Goal: Task Accomplishment & Management: Complete application form

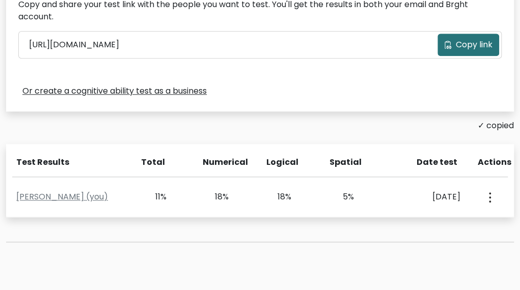
scroll to position [352, 0]
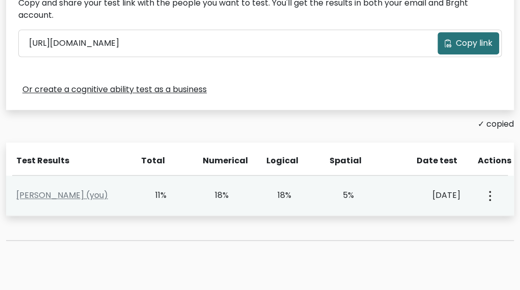
click at [488, 196] on button "button" at bounding box center [489, 196] width 8 height 32
click at [467, 222] on link "View Profile" at bounding box center [452, 225] width 81 height 16
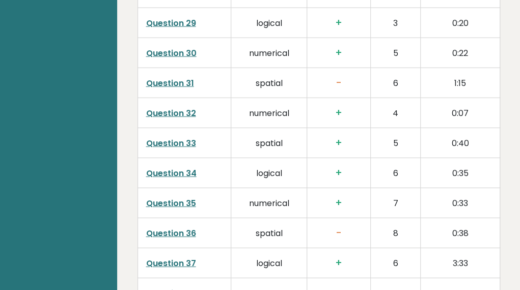
scroll to position [2722, 0]
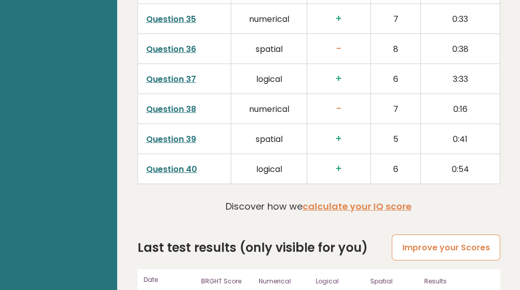
click at [433, 235] on link "Improve your Scores" at bounding box center [446, 248] width 108 height 26
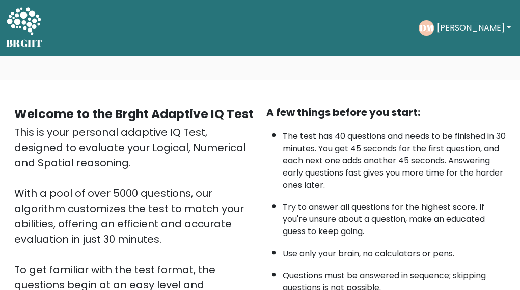
click at [433, 208] on li "Try to answer all questions for the highest score. If you're unsure about a que…" at bounding box center [395, 217] width 224 height 42
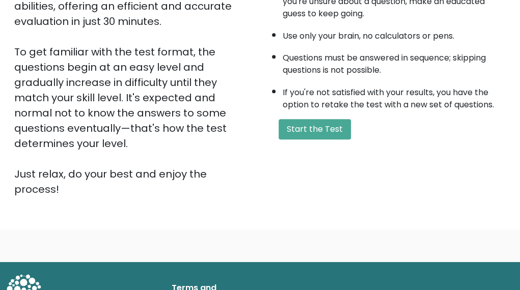
scroll to position [222, 0]
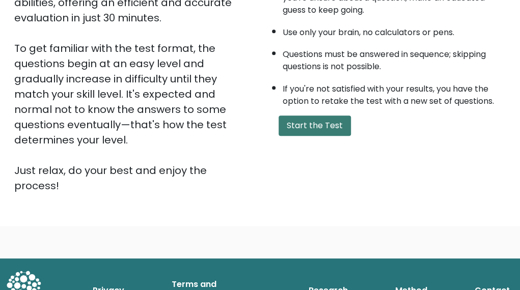
click at [318, 122] on button "Start the Test" at bounding box center [315, 126] width 72 height 20
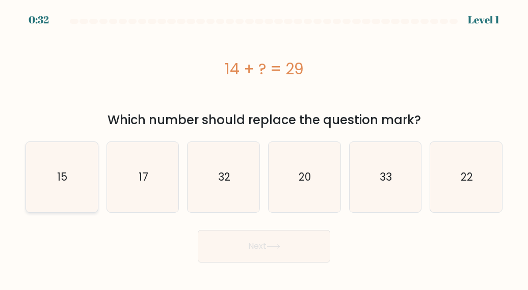
click at [52, 192] on icon "15" at bounding box center [61, 177] width 70 height 70
click at [264, 148] on input "a. 15" at bounding box center [264, 146] width 1 height 3
radio input "true"
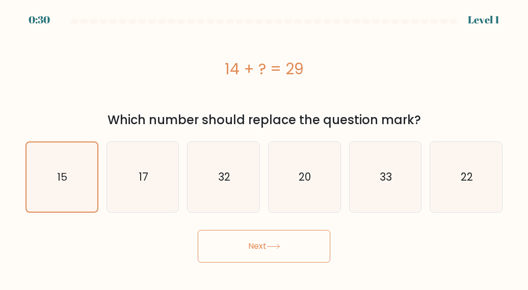
click at [262, 250] on button "Next" at bounding box center [264, 246] width 132 height 33
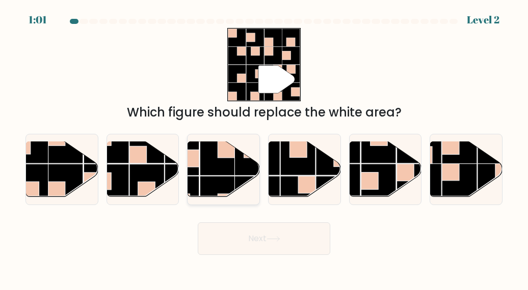
click at [223, 183] on rect at bounding box center [217, 193] width 35 height 35
click at [264, 148] on input "c." at bounding box center [264, 146] width 1 height 3
radio input "true"
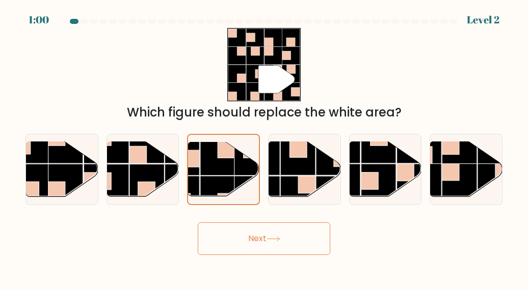
click at [257, 245] on button "Next" at bounding box center [264, 239] width 132 height 33
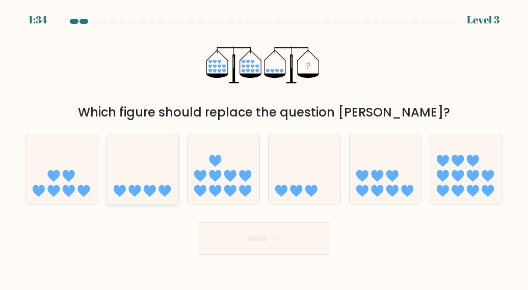
click at [164, 186] on icon at bounding box center [143, 170] width 72 height 60
click at [264, 148] on input "b." at bounding box center [264, 146] width 1 height 3
radio input "true"
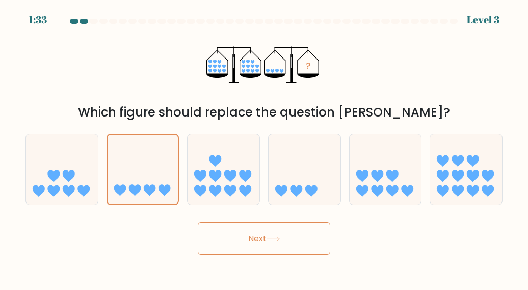
click at [252, 237] on button "Next" at bounding box center [264, 239] width 132 height 33
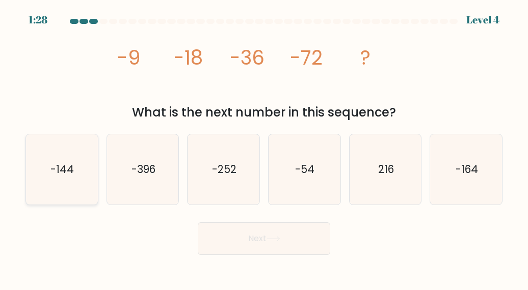
click at [70, 164] on text "-144" at bounding box center [62, 169] width 23 height 15
click at [264, 148] on input "a. -144" at bounding box center [264, 146] width 1 height 3
radio input "true"
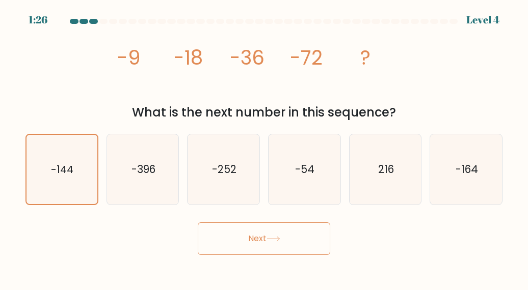
click at [254, 226] on button "Next" at bounding box center [264, 239] width 132 height 33
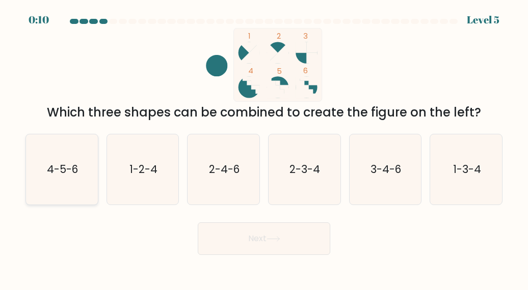
click at [78, 166] on icon "4-5-6" at bounding box center [61, 170] width 70 height 70
click at [264, 148] on input "a. 4-5-6" at bounding box center [264, 146] width 1 height 3
radio input "true"
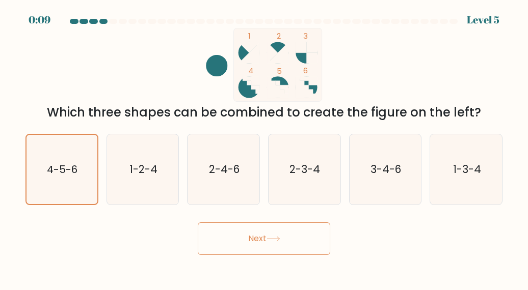
click at [287, 238] on button "Next" at bounding box center [264, 239] width 132 height 33
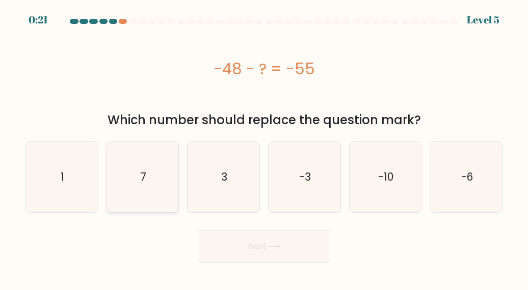
click at [148, 188] on icon "7" at bounding box center [143, 177] width 70 height 70
click at [264, 148] on input "b. 7" at bounding box center [264, 146] width 1 height 3
radio input "true"
click at [273, 262] on button "Next" at bounding box center [264, 246] width 132 height 33
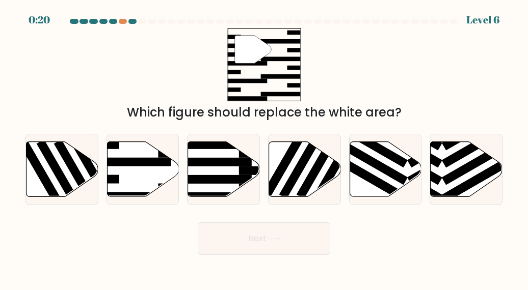
click at [286, 247] on button "Next" at bounding box center [264, 239] width 132 height 33
click at [264, 160] on div "d." at bounding box center [304, 169] width 81 height 71
click at [130, 157] on icon at bounding box center [143, 169] width 72 height 55
click at [264, 148] on input "b." at bounding box center [264, 146] width 1 height 3
radio input "true"
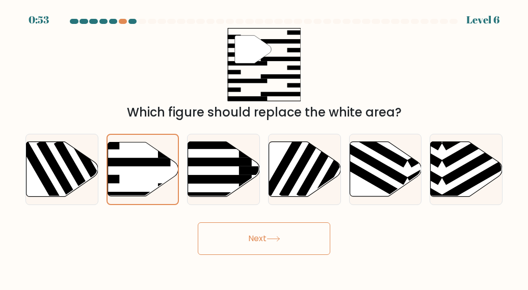
click at [302, 241] on button "Next" at bounding box center [264, 239] width 132 height 33
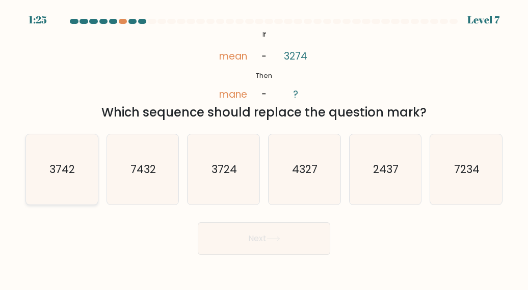
click at [64, 180] on icon "3742" at bounding box center [61, 170] width 70 height 70
click at [264, 148] on input "a. 3742" at bounding box center [264, 146] width 1 height 3
radio input "true"
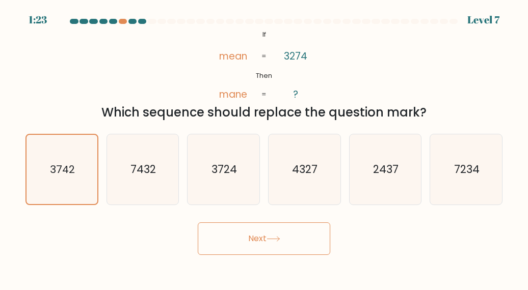
click at [269, 237] on button "Next" at bounding box center [264, 239] width 132 height 33
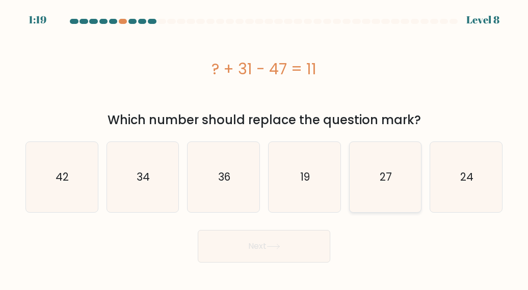
click at [376, 173] on icon "27" at bounding box center [385, 177] width 70 height 70
click at [264, 148] on input "e. 27" at bounding box center [264, 146] width 1 height 3
radio input "true"
click at [275, 241] on button "Next" at bounding box center [264, 246] width 132 height 33
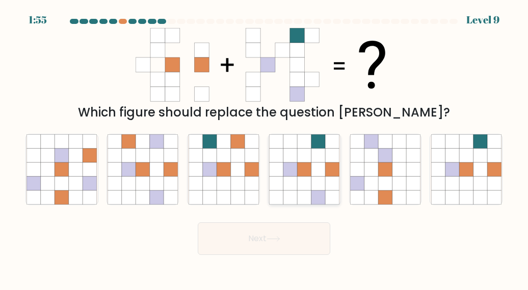
click at [316, 179] on icon at bounding box center [318, 184] width 14 height 14
click at [264, 148] on input "d." at bounding box center [264, 146] width 1 height 3
radio input "true"
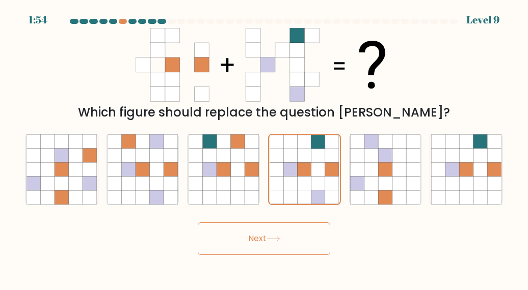
click at [280, 234] on button "Next" at bounding box center [264, 239] width 132 height 33
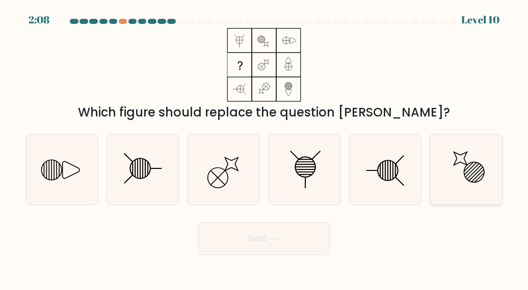
click at [475, 174] on line at bounding box center [476, 174] width 14 height 14
click at [264, 148] on input "f." at bounding box center [264, 146] width 1 height 3
radio input "true"
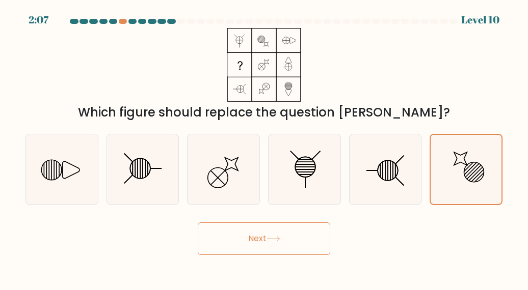
click at [263, 245] on button "Next" at bounding box center [264, 239] width 132 height 33
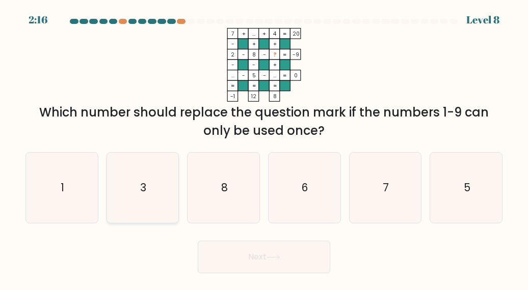
click at [156, 194] on icon "3" at bounding box center [143, 188] width 70 height 70
click at [264, 148] on input "b. 3" at bounding box center [264, 146] width 1 height 3
radio input "true"
click at [248, 253] on button "Next" at bounding box center [264, 257] width 132 height 33
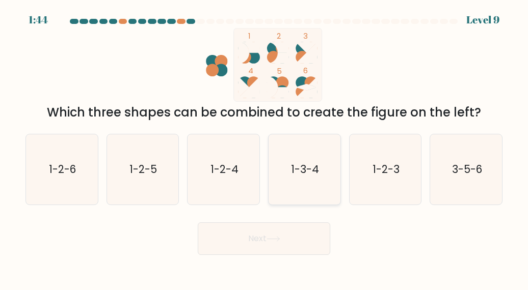
click at [298, 174] on text "1-3-4" at bounding box center [305, 169] width 28 height 15
click at [264, 148] on input "d. 1-3-4" at bounding box center [264, 146] width 1 height 3
radio input "true"
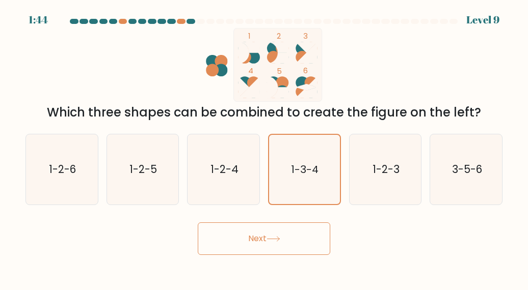
click at [250, 249] on button "Next" at bounding box center [264, 239] width 132 height 33
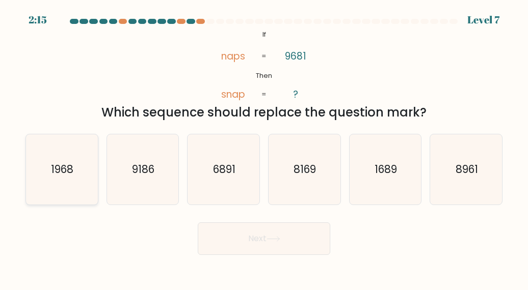
click at [64, 164] on text "1968" at bounding box center [62, 169] width 22 height 15
click at [264, 148] on input "a. 1968" at bounding box center [264, 146] width 1 height 3
radio input "true"
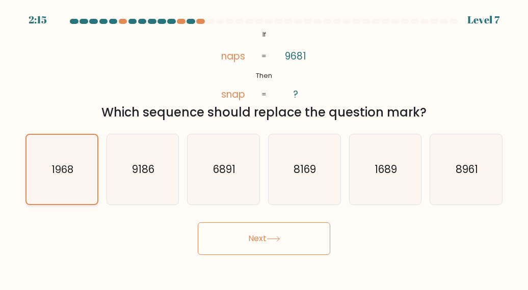
click at [248, 237] on button "Next" at bounding box center [264, 239] width 132 height 33
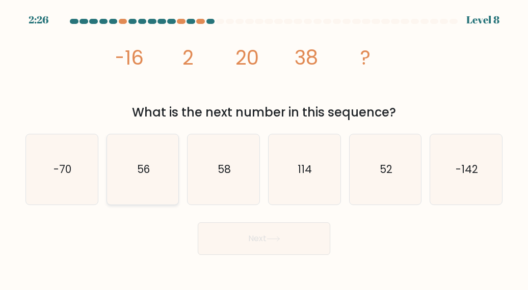
click at [138, 176] on text "56" at bounding box center [143, 169] width 13 height 15
click at [264, 148] on input "b. 56" at bounding box center [264, 146] width 1 height 3
radio input "true"
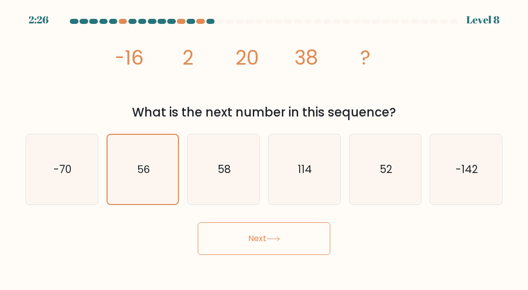
click at [260, 249] on button "Next" at bounding box center [264, 239] width 132 height 33
click at [267, 235] on button "Next" at bounding box center [264, 239] width 132 height 33
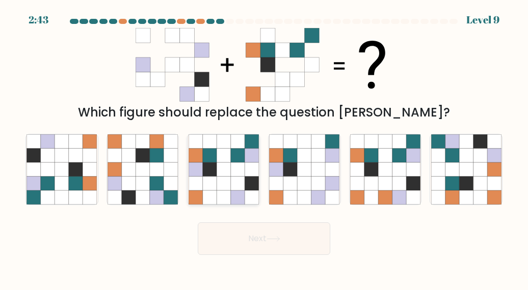
click at [220, 155] on icon at bounding box center [224, 156] width 14 height 14
click at [264, 148] on input "c." at bounding box center [264, 146] width 1 height 3
radio input "true"
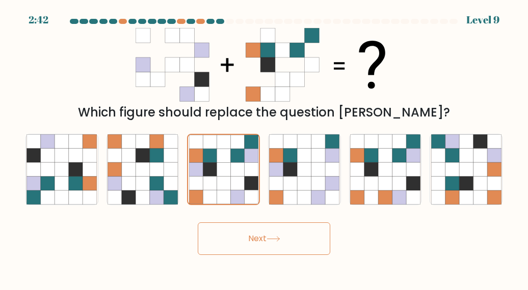
click at [263, 240] on button "Next" at bounding box center [264, 239] width 132 height 33
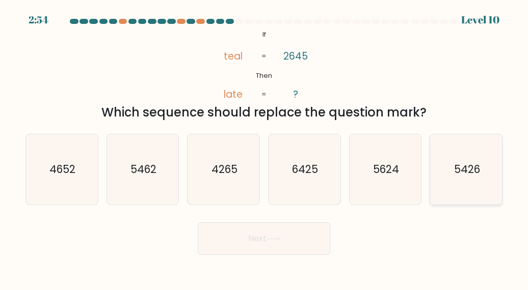
click at [498, 170] on icon "5426" at bounding box center [466, 170] width 70 height 70
click at [264, 148] on input "f. 5426" at bounding box center [264, 146] width 1 height 3
radio input "true"
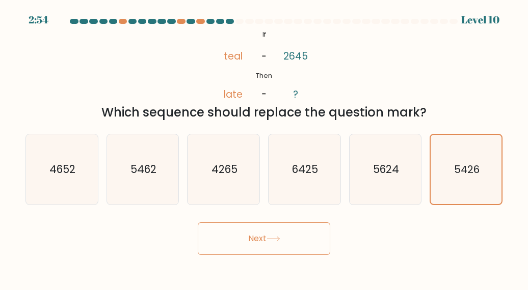
click at [268, 247] on button "Next" at bounding box center [264, 239] width 132 height 33
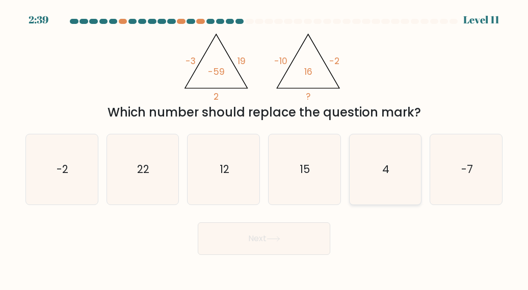
click at [388, 167] on text "4" at bounding box center [385, 169] width 7 height 15
click at [264, 148] on input "e. 4" at bounding box center [264, 146] width 1 height 3
radio input "true"
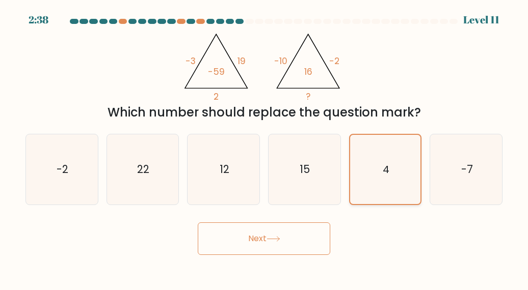
click at [251, 229] on button "Next" at bounding box center [264, 239] width 132 height 33
click at [258, 239] on button "Next" at bounding box center [264, 239] width 132 height 33
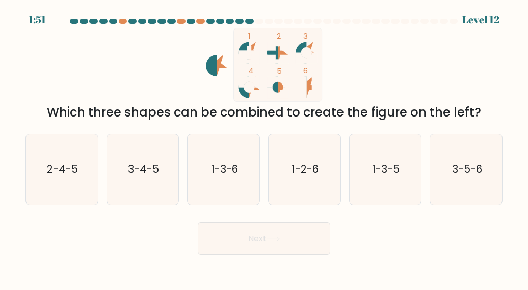
click at [278, 242] on button "Next" at bounding box center [264, 239] width 132 height 33
click at [446, 178] on icon "3-5-6" at bounding box center [466, 170] width 70 height 70
click at [264, 148] on input "f. 3-5-6" at bounding box center [264, 146] width 1 height 3
radio input "true"
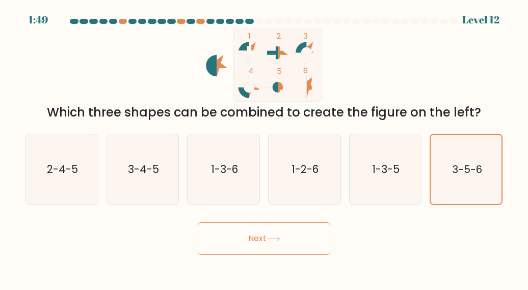
click at [281, 228] on button "Next" at bounding box center [264, 239] width 132 height 33
click at [250, 233] on button "Next" at bounding box center [264, 239] width 132 height 33
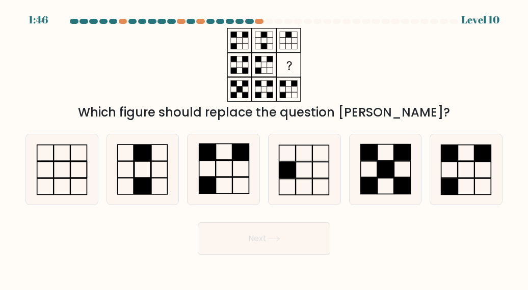
click at [265, 236] on button "Next" at bounding box center [264, 239] width 132 height 33
click at [337, 253] on div "Next" at bounding box center [263, 237] width 489 height 38
click at [136, 170] on icon at bounding box center [143, 170] width 70 height 70
click at [264, 148] on input "b." at bounding box center [264, 146] width 1 height 3
radio input "true"
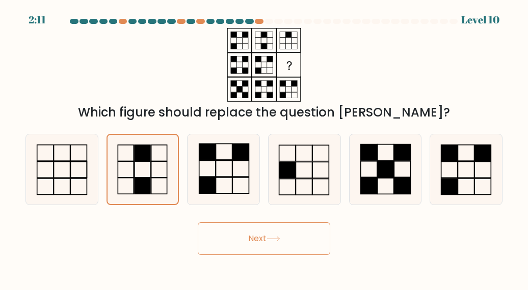
click at [256, 236] on button "Next" at bounding box center [264, 239] width 132 height 33
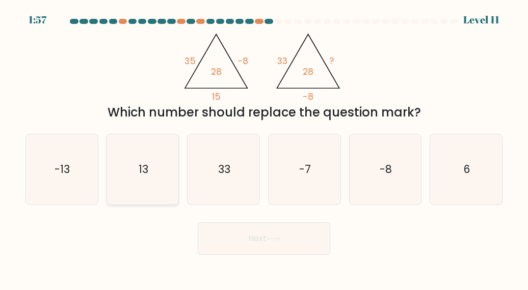
click at [143, 180] on icon "13" at bounding box center [143, 170] width 70 height 70
click at [264, 148] on input "b. 13" at bounding box center [264, 146] width 1 height 3
radio input "true"
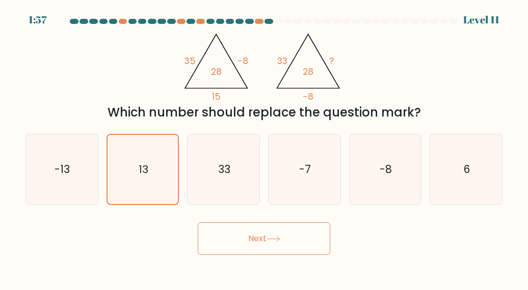
click at [250, 241] on button "Next" at bounding box center [264, 239] width 132 height 33
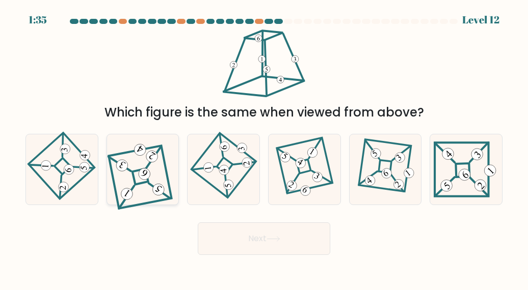
click at [147, 184] on icon at bounding box center [142, 170] width 63 height 56
click at [264, 148] on input "b." at bounding box center [264, 146] width 1 height 3
radio input "true"
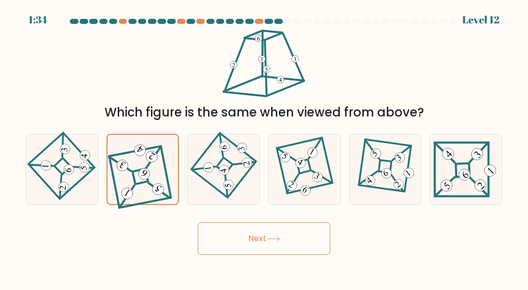
click at [257, 235] on button "Next" at bounding box center [264, 239] width 132 height 33
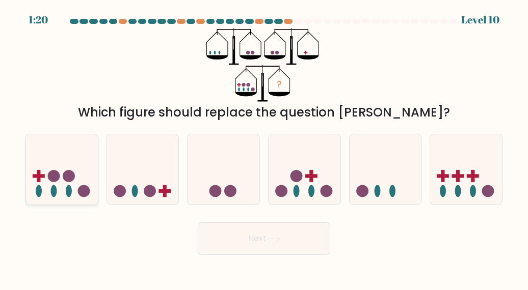
click at [54, 181] on circle at bounding box center [54, 176] width 12 height 12
click at [264, 148] on input "a." at bounding box center [264, 146] width 1 height 3
radio input "true"
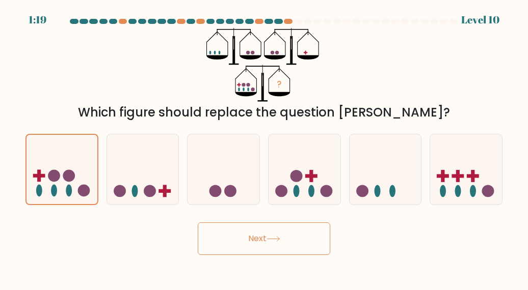
click at [241, 248] on button "Next" at bounding box center [264, 239] width 132 height 33
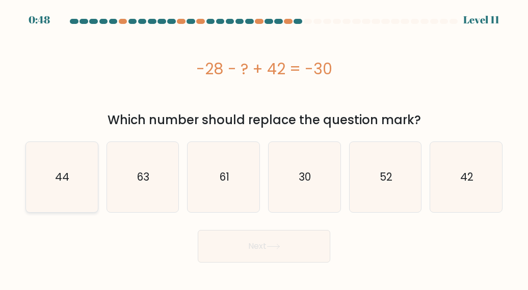
click at [59, 169] on icon "44" at bounding box center [61, 177] width 70 height 70
click at [264, 148] on input "a. 44" at bounding box center [264, 146] width 1 height 3
radio input "true"
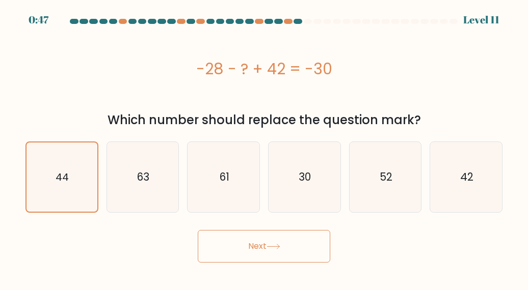
click at [267, 256] on button "Next" at bounding box center [264, 246] width 132 height 33
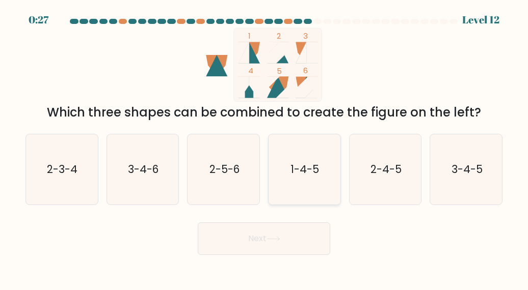
click at [295, 170] on text "1-4-5" at bounding box center [305, 169] width 29 height 15
click at [264, 148] on input "d. 1-4-5" at bounding box center [264, 146] width 1 height 3
radio input "true"
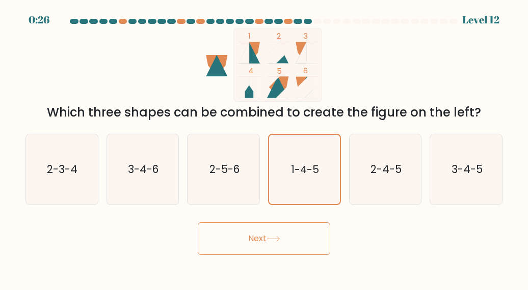
click at [290, 244] on button "Next" at bounding box center [264, 239] width 132 height 33
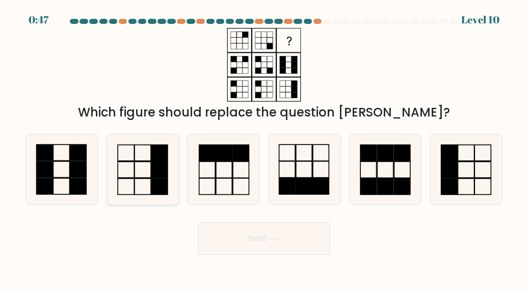
click at [135, 170] on rect at bounding box center [143, 170] width 16 height 16
click at [264, 148] on input "b." at bounding box center [264, 146] width 1 height 3
radio input "true"
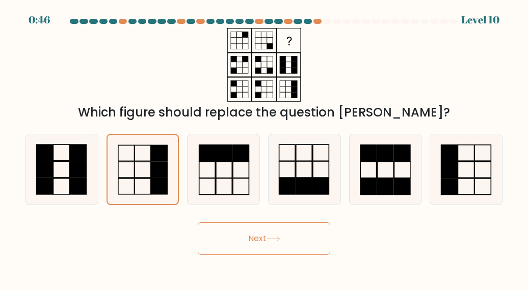
click at [324, 264] on body "0:46 Level 10" at bounding box center [264, 145] width 528 height 290
click at [305, 237] on button "Next" at bounding box center [264, 239] width 132 height 33
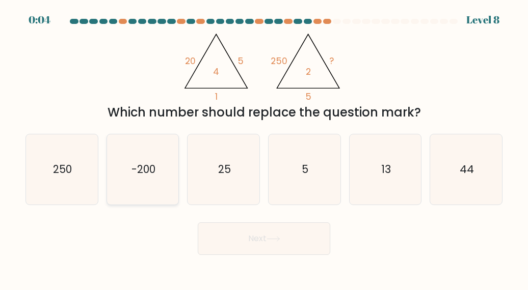
click at [385, 190] on icon "13" at bounding box center [385, 170] width 70 height 70
click at [264, 148] on input "e. 13" at bounding box center [264, 146] width 1 height 3
radio input "true"
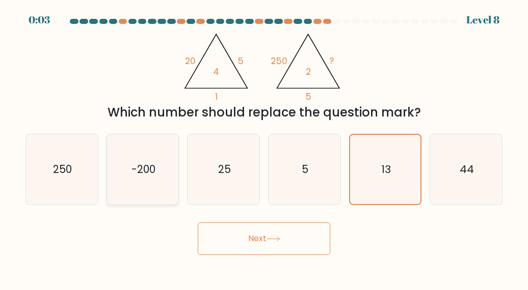
click at [154, 177] on icon "-200" at bounding box center [143, 170] width 70 height 70
click at [264, 148] on input "b. -200" at bounding box center [264, 146] width 1 height 3
radio input "true"
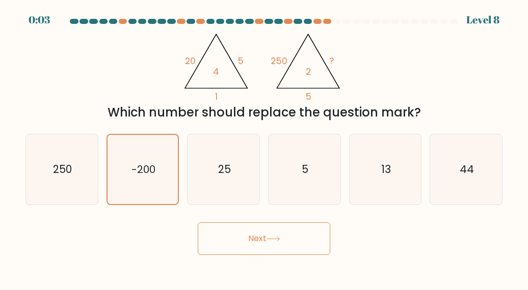
click at [261, 252] on button "Next" at bounding box center [264, 239] width 132 height 33
click at [270, 248] on button "Next" at bounding box center [264, 239] width 132 height 33
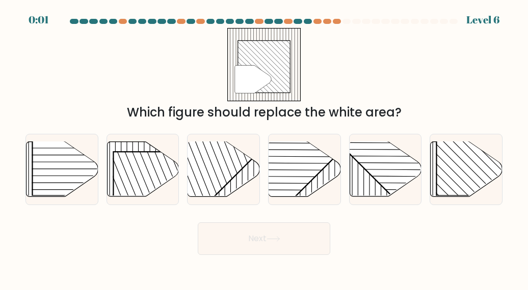
click at [276, 247] on button "Next" at bounding box center [264, 239] width 132 height 33
click at [515, 210] on form at bounding box center [264, 137] width 528 height 236
click at [451, 181] on rect at bounding box center [488, 144] width 103 height 103
click at [264, 148] on input "f." at bounding box center [264, 146] width 1 height 3
radio input "true"
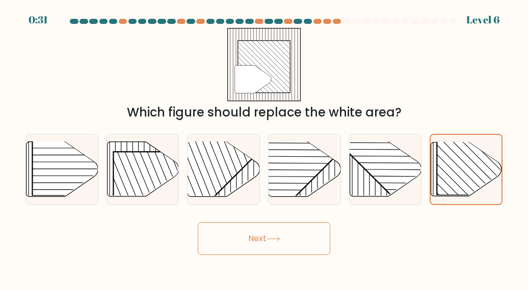
click at [295, 247] on button "Next" at bounding box center [264, 239] width 132 height 33
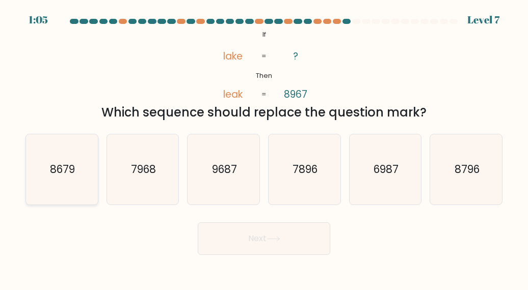
click at [71, 174] on text "8679" at bounding box center [62, 169] width 25 height 15
click at [264, 148] on input "a. 8679" at bounding box center [264, 146] width 1 height 3
radio input "true"
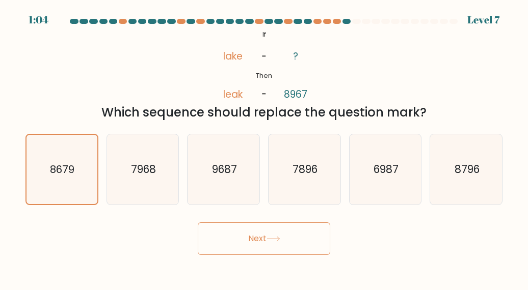
click at [263, 247] on button "Next" at bounding box center [264, 239] width 132 height 33
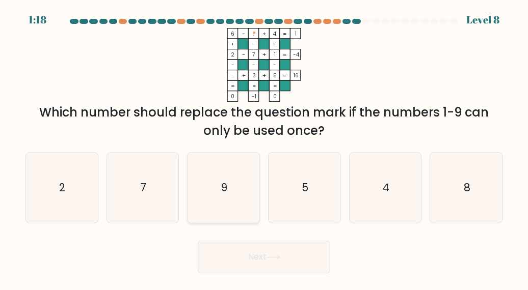
click at [236, 189] on icon "9" at bounding box center [224, 188] width 70 height 70
click at [264, 148] on input "c. 9" at bounding box center [264, 146] width 1 height 3
radio input "true"
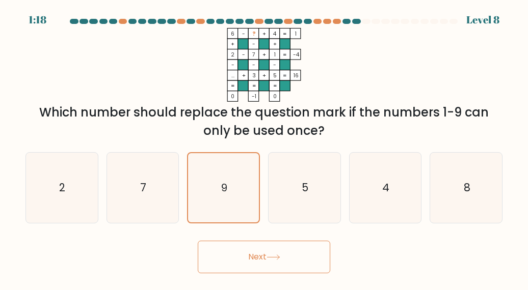
click at [271, 259] on icon at bounding box center [274, 258] width 14 height 6
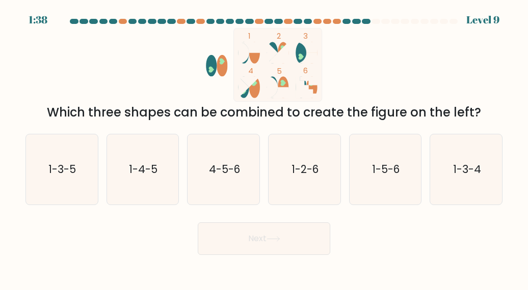
click at [278, 84] on ellipse at bounding box center [283, 86] width 11 height 21
click at [81, 180] on icon "1-3-5" at bounding box center [61, 170] width 70 height 70
click at [264, 148] on input "a. 1-3-5" at bounding box center [264, 146] width 1 height 3
radio input "true"
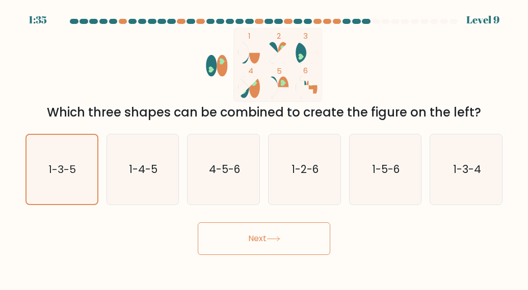
click at [246, 240] on button "Next" at bounding box center [264, 239] width 132 height 33
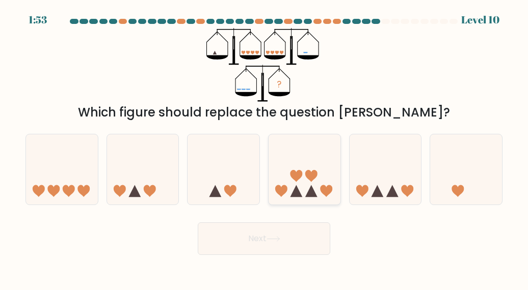
click at [305, 169] on icon at bounding box center [305, 170] width 72 height 60
click at [264, 148] on input "d." at bounding box center [264, 146] width 1 height 3
radio input "true"
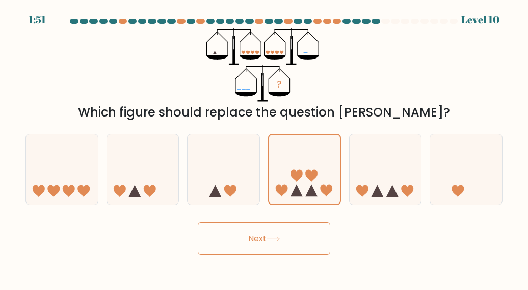
click at [231, 243] on button "Next" at bounding box center [264, 239] width 132 height 33
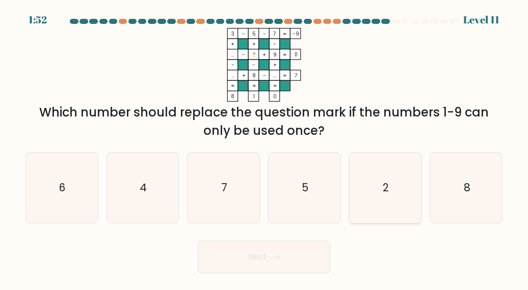
click at [380, 173] on icon "2" at bounding box center [385, 188] width 70 height 70
click at [264, 148] on input "e. 2" at bounding box center [264, 146] width 1 height 3
radio input "true"
click at [272, 253] on button "Next" at bounding box center [264, 257] width 132 height 33
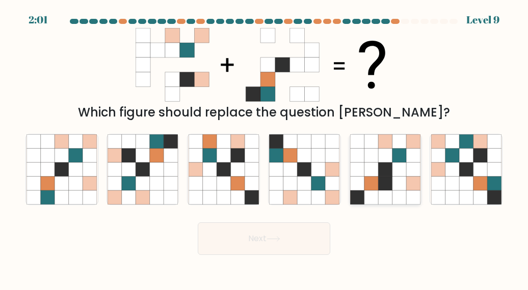
click at [379, 189] on icon at bounding box center [385, 184] width 14 height 14
click at [264, 148] on input "e." at bounding box center [264, 146] width 1 height 3
radio input "true"
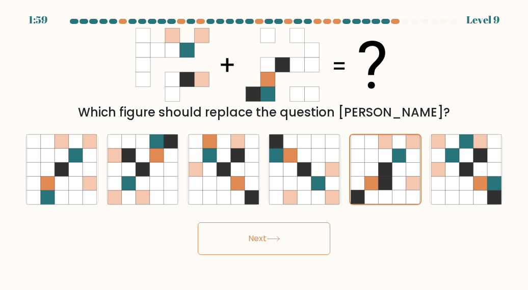
click at [284, 234] on button "Next" at bounding box center [264, 239] width 132 height 33
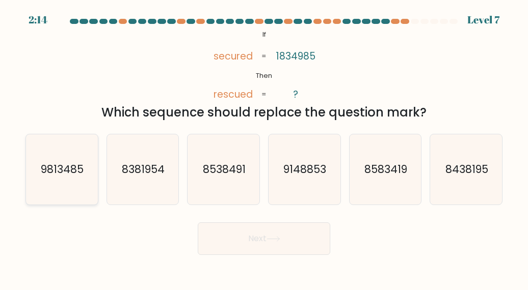
click at [49, 172] on text "9813485" at bounding box center [62, 169] width 43 height 15
click at [264, 148] on input "a. 9813485" at bounding box center [264, 146] width 1 height 3
radio input "true"
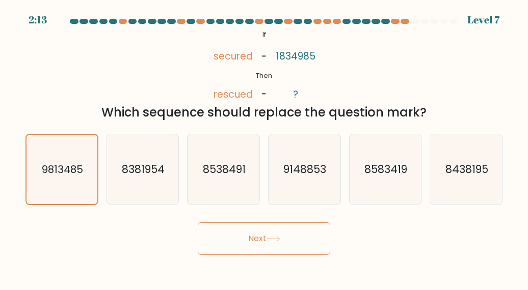
click at [243, 246] on button "Next" at bounding box center [264, 239] width 132 height 33
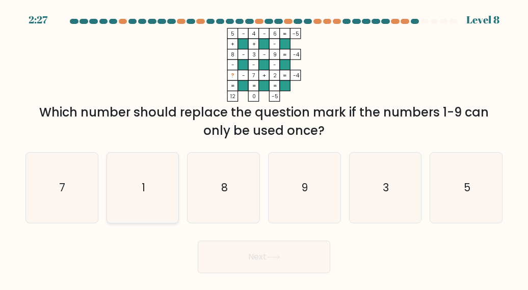
click at [158, 173] on icon "1" at bounding box center [143, 188] width 70 height 70
click at [264, 148] on input "b. 1" at bounding box center [264, 146] width 1 height 3
radio input "true"
click at [246, 256] on button "Next" at bounding box center [264, 257] width 132 height 33
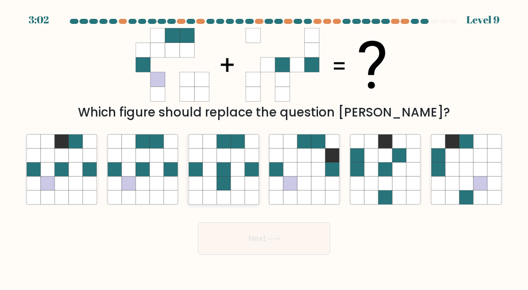
click at [236, 179] on icon at bounding box center [237, 184] width 14 height 14
click at [264, 148] on input "c." at bounding box center [264, 146] width 1 height 3
radio input "true"
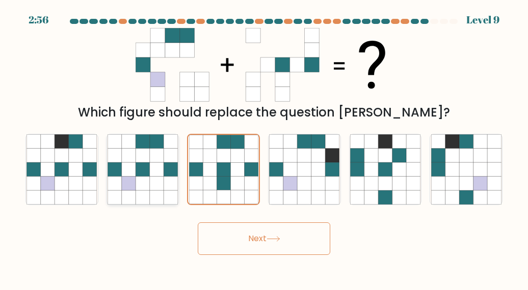
click at [140, 170] on icon at bounding box center [143, 170] width 14 height 14
click at [264, 148] on input "b." at bounding box center [264, 146] width 1 height 3
radio input "true"
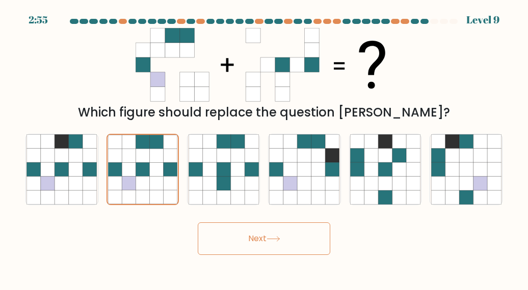
click at [248, 252] on button "Next" at bounding box center [264, 239] width 132 height 33
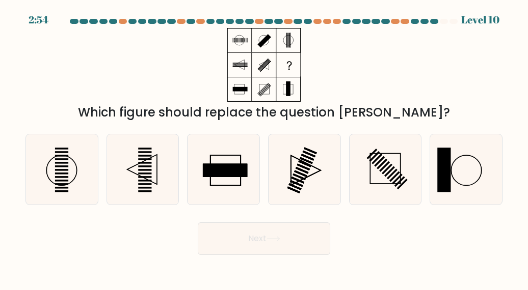
click at [237, 238] on button "Next" at bounding box center [264, 239] width 132 height 33
click at [225, 180] on icon at bounding box center [224, 170] width 70 height 70
click at [264, 148] on input "c." at bounding box center [264, 146] width 1 height 3
radio input "true"
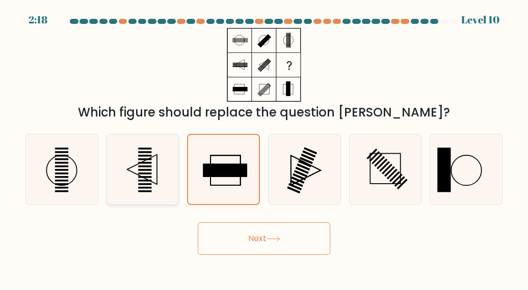
click at [141, 199] on icon at bounding box center [143, 170] width 70 height 70
click at [264, 148] on input "b." at bounding box center [264, 146] width 1 height 3
radio input "true"
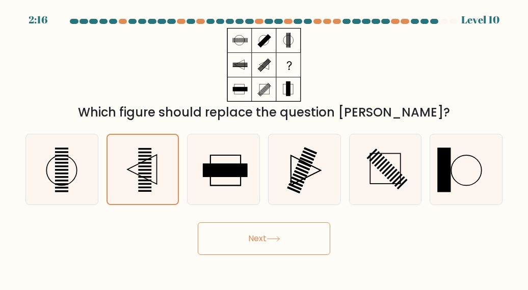
click at [267, 231] on button "Next" at bounding box center [264, 239] width 132 height 33
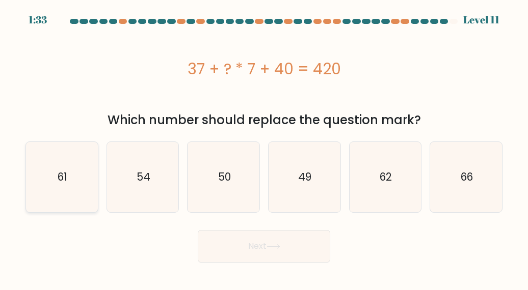
click at [66, 184] on text "61" at bounding box center [63, 177] width 10 height 15
click at [264, 148] on input "a. 61" at bounding box center [264, 146] width 1 height 3
radio input "true"
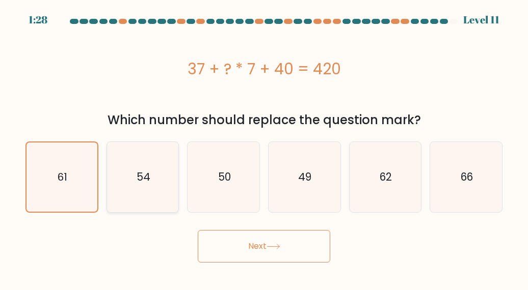
click at [145, 192] on icon "54" at bounding box center [143, 177] width 70 height 70
click at [264, 148] on input "b. 54" at bounding box center [264, 146] width 1 height 3
radio input "true"
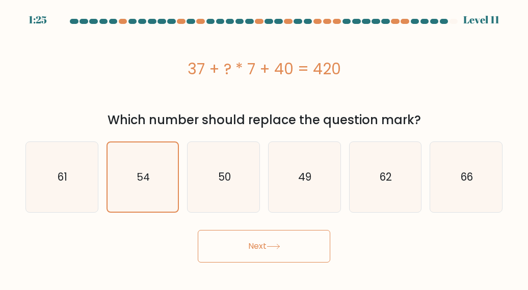
click at [239, 244] on button "Next" at bounding box center [264, 246] width 132 height 33
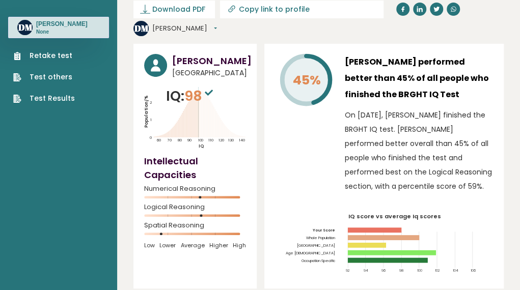
scroll to position [37, 0]
